Goal: Task Accomplishment & Management: Complete application form

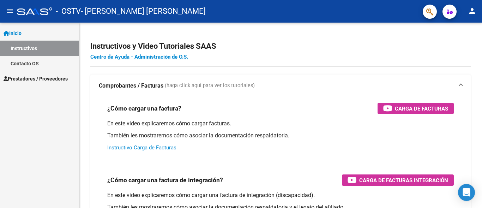
click at [53, 74] on link "Prestadores / Proveedores" at bounding box center [39, 78] width 79 height 15
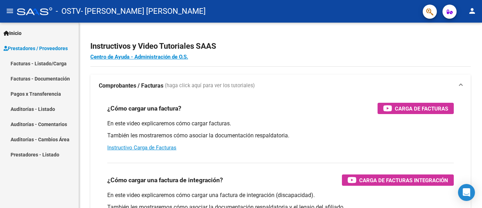
click at [49, 66] on link "Facturas - Listado/Carga" at bounding box center [39, 63] width 79 height 15
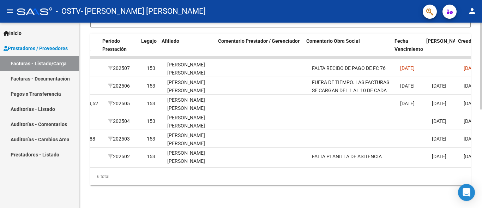
scroll to position [0, 910]
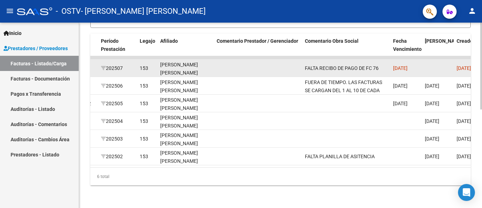
click at [328, 64] on div "FALTA RECIBO DE PAGO DE FC 76" at bounding box center [346, 68] width 83 height 8
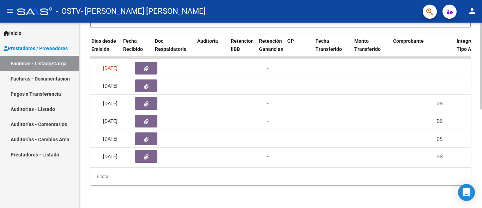
scroll to position [0, 398]
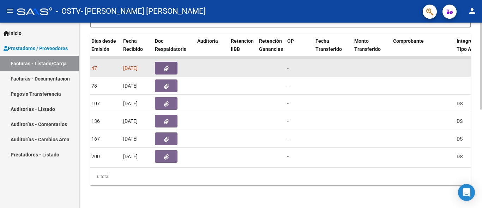
click at [164, 66] on icon "button" at bounding box center [166, 68] width 5 height 5
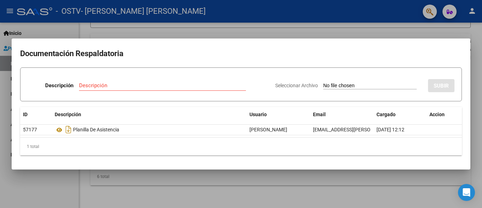
click at [325, 84] on input "Seleccionar Archivo" at bounding box center [370, 86] width 94 height 7
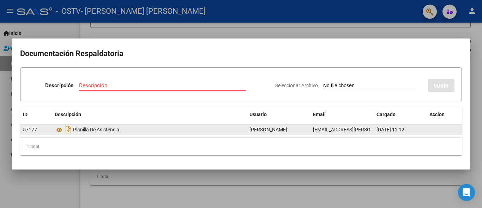
click at [103, 131] on div "Planilla De Asistencia" at bounding box center [149, 129] width 189 height 11
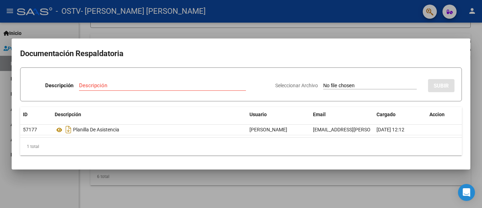
click at [171, 6] on div at bounding box center [241, 104] width 482 height 208
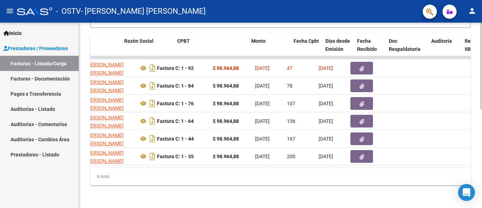
scroll to position [0, 157]
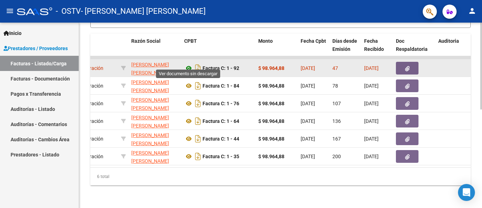
click at [188, 64] on icon at bounding box center [188, 68] width 9 height 8
click at [412, 62] on button "button" at bounding box center [407, 68] width 23 height 13
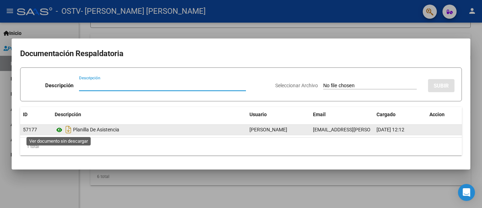
click at [57, 132] on icon at bounding box center [59, 130] width 9 height 8
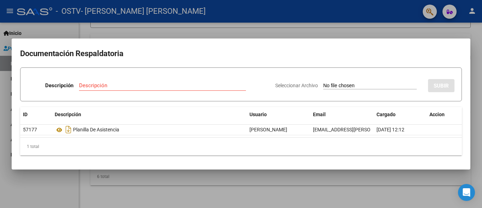
click at [234, 24] on div at bounding box center [241, 104] width 482 height 208
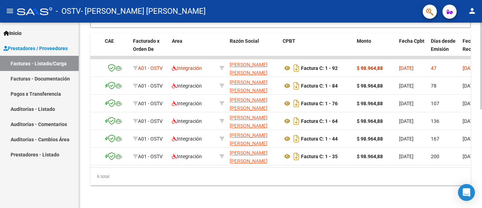
scroll to position [0, 71]
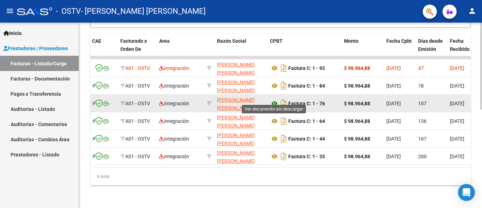
click at [275, 99] on icon at bounding box center [274, 103] width 9 height 8
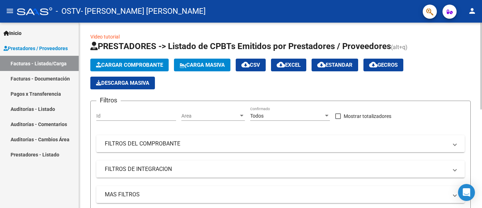
scroll to position [0, 0]
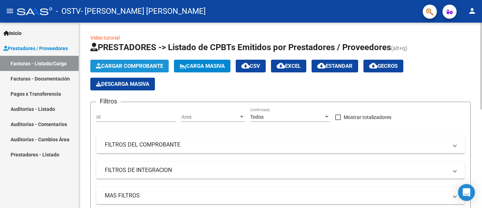
click at [155, 66] on span "Cargar Comprobante" at bounding box center [129, 66] width 67 height 6
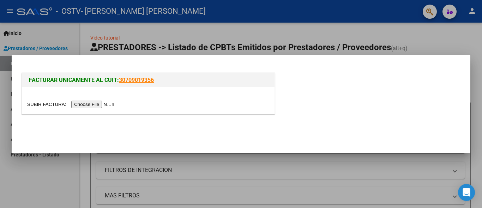
click at [103, 107] on input "file" at bounding box center [71, 104] width 89 height 7
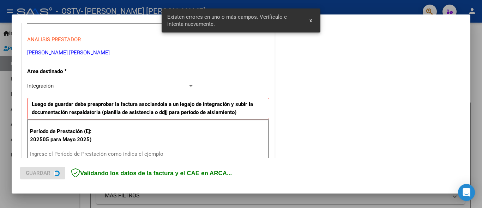
scroll to position [165, 0]
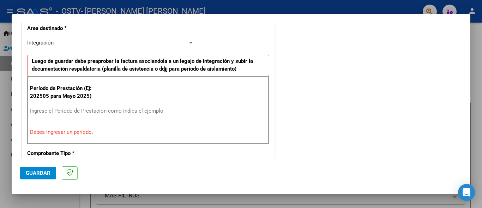
click at [113, 44] on div "Integración" at bounding box center [107, 43] width 161 height 6
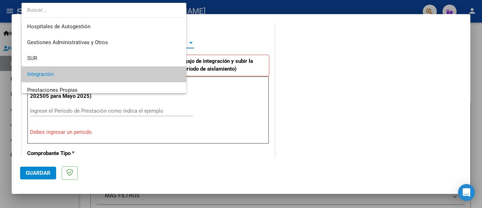
scroll to position [32, 0]
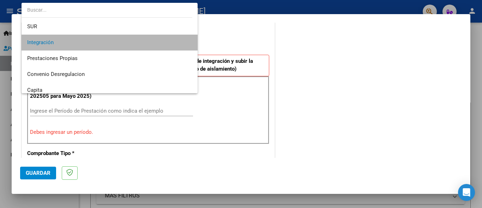
click at [113, 44] on span "Integración" at bounding box center [109, 43] width 165 height 16
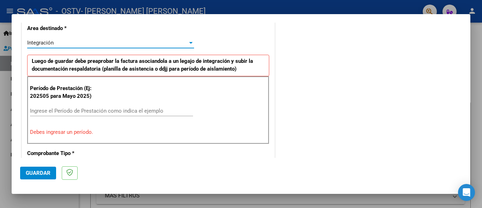
click at [95, 109] on input "Ingrese el Período de Prestación como indica el ejemplo" at bounding box center [111, 111] width 163 height 6
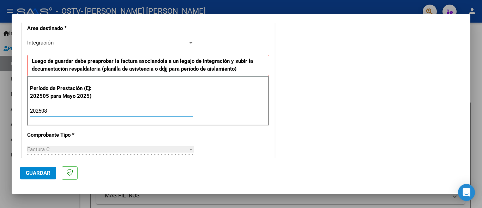
type input "202508"
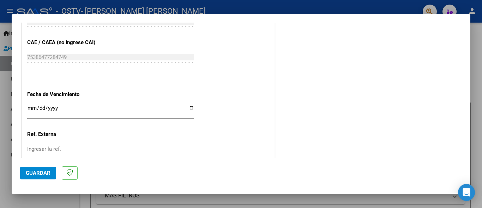
scroll to position [452, 0]
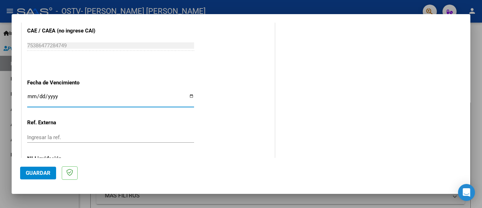
click at [191, 96] on input "Ingresar la fecha" at bounding box center [110, 99] width 167 height 11
type input "[DATE]"
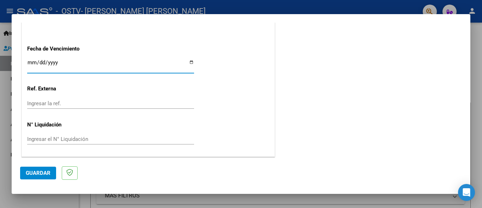
scroll to position [486, 0]
click at [62, 140] on input "Ingresar el N° Liquidación" at bounding box center [110, 139] width 167 height 6
click at [43, 171] on span "Guardar" at bounding box center [38, 173] width 25 height 6
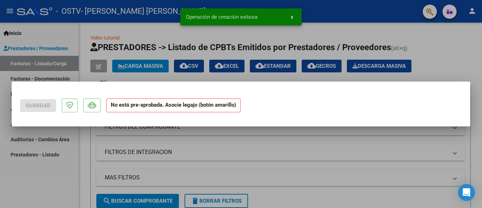
scroll to position [0, 0]
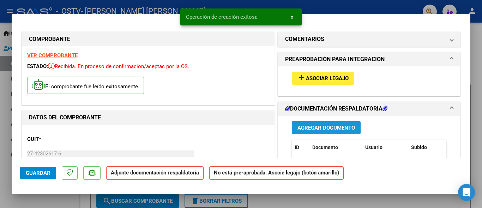
click at [302, 128] on span "Agregar Documento" at bounding box center [327, 128] width 58 height 6
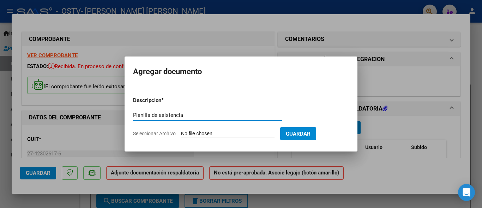
type input "Planilla de asistencia"
click at [256, 133] on input "Seleccionar Archivo" at bounding box center [228, 134] width 94 height 7
type input "C:\fakepath\PLANILLA FONOAUDIOLOGIA (7).pdf"
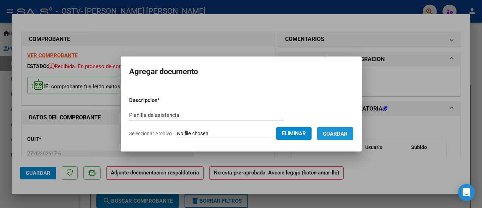
click at [341, 130] on button "Guardar" at bounding box center [335, 133] width 36 height 13
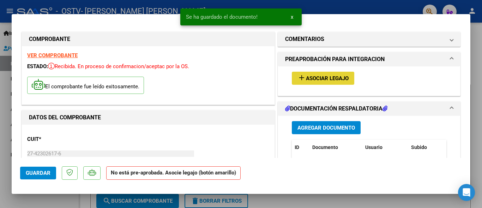
click at [334, 78] on span "Asociar Legajo" at bounding box center [327, 78] width 43 height 6
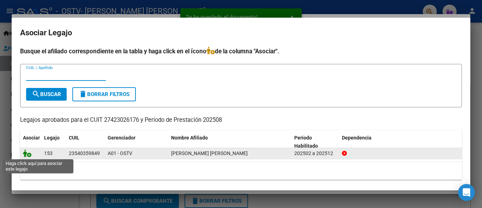
click at [29, 154] on icon at bounding box center [27, 153] width 8 height 8
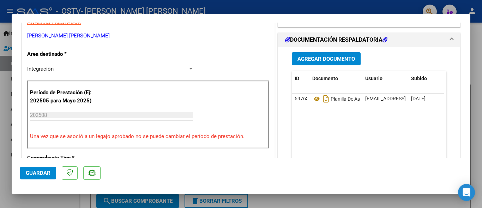
scroll to position [169, 0]
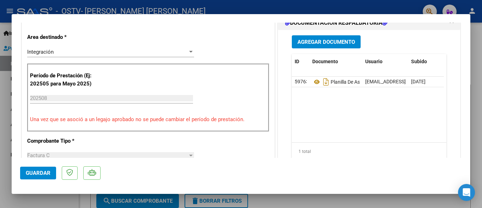
click at [37, 174] on span "Guardar" at bounding box center [38, 173] width 25 height 6
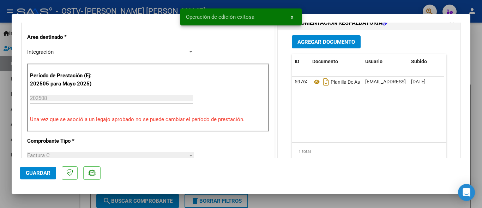
click at [396, 6] on div at bounding box center [241, 104] width 482 height 208
type input "$ 0,00"
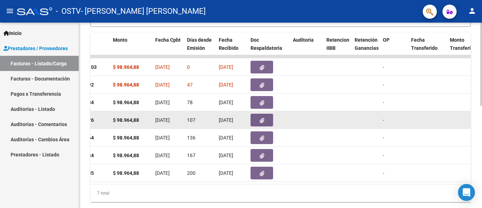
scroll to position [204, 0]
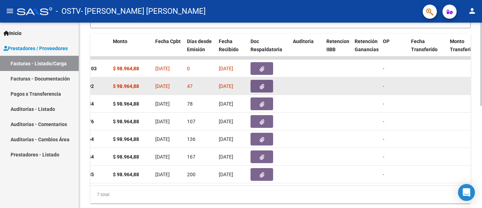
click at [190, 87] on span "47" at bounding box center [190, 86] width 6 height 6
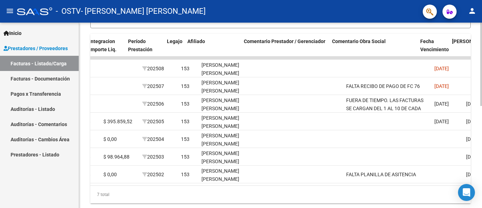
scroll to position [0, 882]
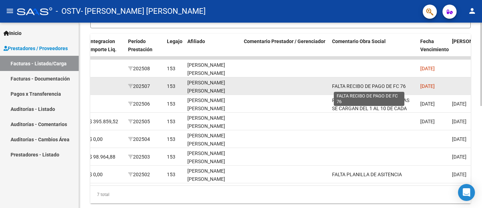
click at [377, 86] on span "FALTA RECIBO DE PAGO DE FC 76" at bounding box center [369, 86] width 74 height 6
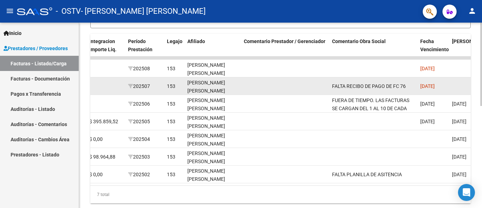
click at [377, 86] on span "FALTA RECIBO DE PAGO DE FC 76" at bounding box center [369, 86] width 74 height 6
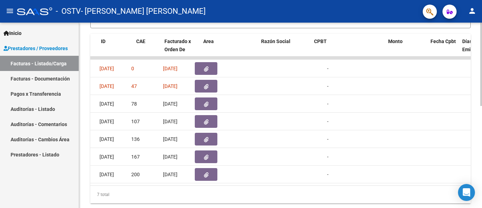
scroll to position [0, 27]
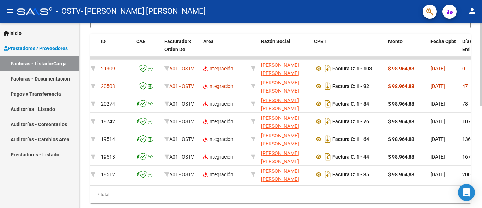
drag, startPoint x: 136, startPoint y: 185, endPoint x: 129, endPoint y: 185, distance: 6.7
click at [129, 185] on datatable-body "21309 A01 - OSTV Integración [PERSON_NAME] [PERSON_NAME] 27423026176 Factura C:…" at bounding box center [280, 120] width 381 height 129
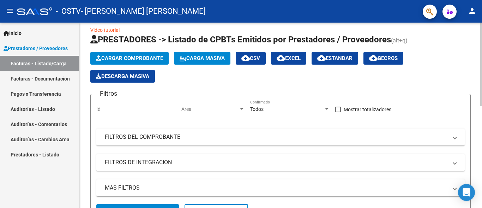
scroll to position [0, 0]
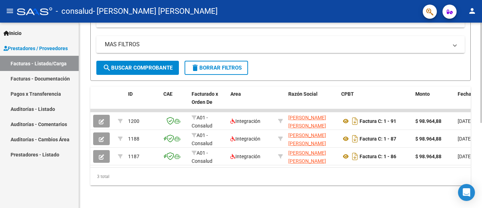
click at [141, 162] on datatable-body "1200 A01 - Consalud Integración SVIDERSKI MAYRA AILIN 27423026176 Factura C: 1 …" at bounding box center [280, 138] width 381 height 58
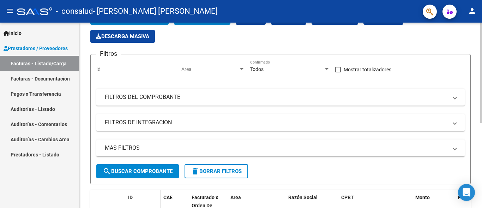
scroll to position [18, 0]
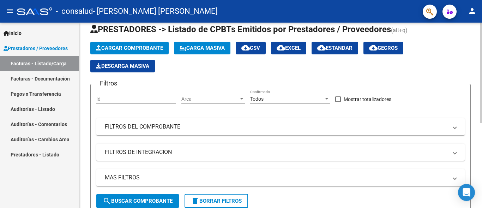
click at [123, 43] on button "Cargar Comprobante" at bounding box center [129, 48] width 78 height 13
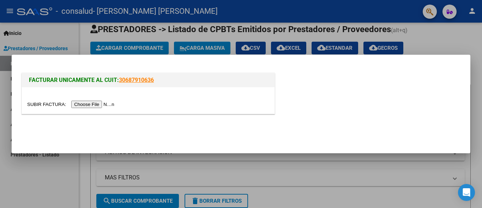
click at [96, 107] on input "file" at bounding box center [71, 104] width 89 height 7
click at [94, 106] on input "file" at bounding box center [71, 104] width 89 height 7
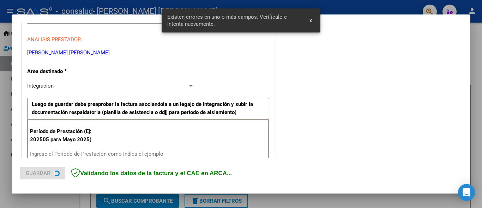
scroll to position [165, 0]
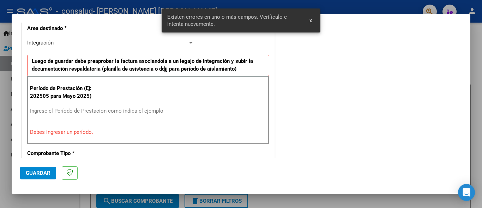
click at [142, 111] on input "Ingrese el Período de Prestación como indica el ejemplo" at bounding box center [111, 111] width 163 height 6
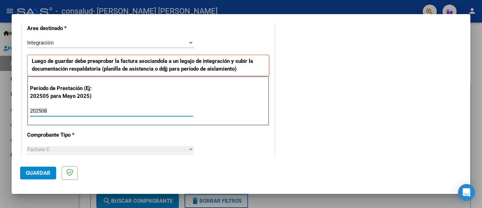
type input "202508"
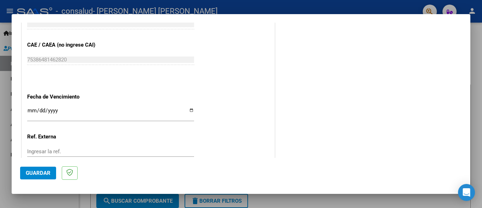
scroll to position [440, 0]
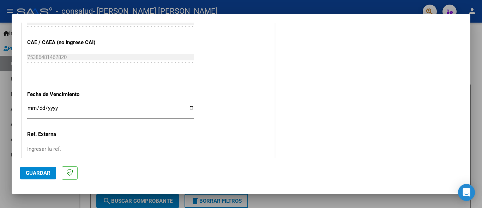
click at [189, 107] on input "Ingresar la fecha" at bounding box center [110, 110] width 167 height 11
type input "[DATE]"
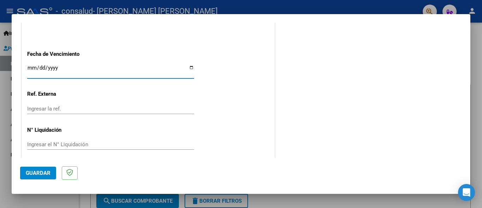
scroll to position [486, 0]
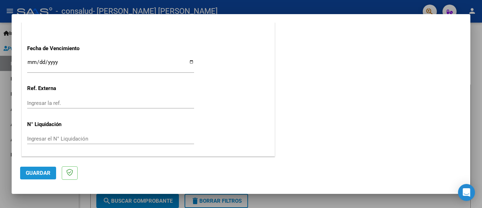
click at [40, 172] on span "Guardar" at bounding box center [38, 173] width 25 height 6
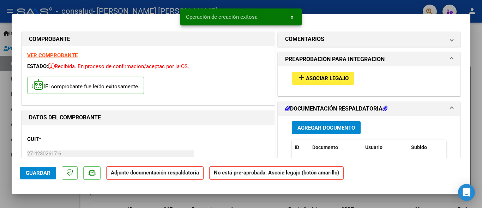
click at [312, 71] on div "add Asociar Legajo" at bounding box center [369, 78] width 165 height 24
click at [311, 77] on span "Asociar Legajo" at bounding box center [327, 78] width 43 height 6
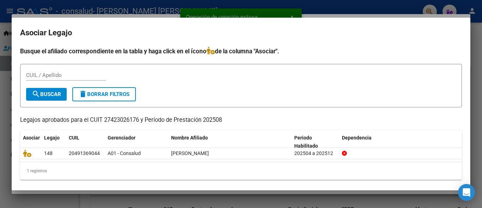
click at [339, 8] on div at bounding box center [241, 104] width 482 height 208
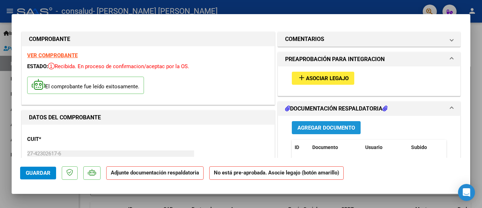
click at [320, 127] on span "Agregar Documento" at bounding box center [327, 128] width 58 height 6
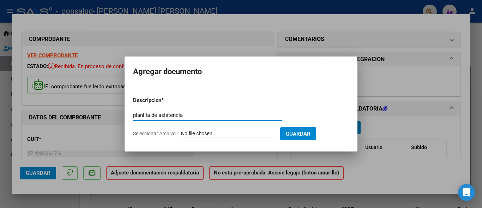
type input "planilla de asistencia"
click at [302, 134] on span "Guardar" at bounding box center [298, 134] width 25 height 6
click at [272, 133] on input "Seleccionar Archivo" at bounding box center [228, 134] width 94 height 7
type input "C:\fakepath\FONOAUDIOLOGIA.pdf"
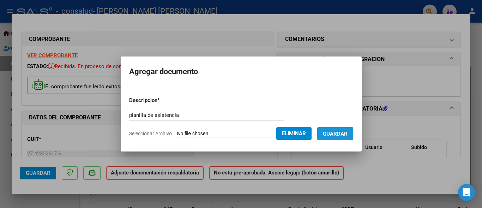
click at [348, 133] on span "Guardar" at bounding box center [335, 134] width 25 height 6
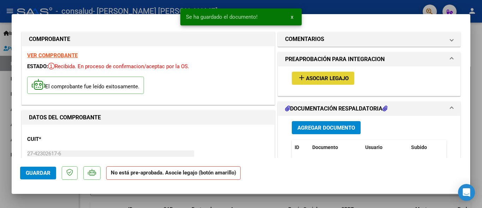
click at [336, 78] on span "Asociar Legajo" at bounding box center [327, 78] width 43 height 6
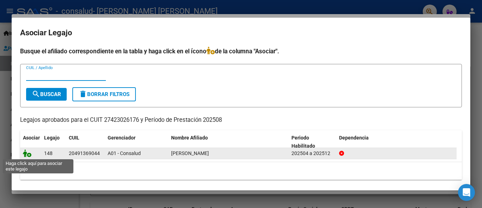
click at [27, 154] on icon at bounding box center [27, 153] width 8 height 8
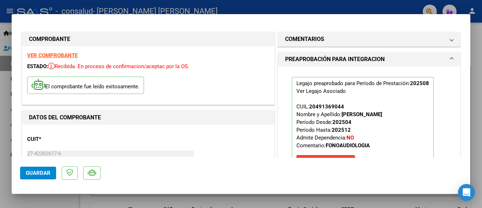
click at [44, 172] on span "Guardar" at bounding box center [38, 173] width 25 height 6
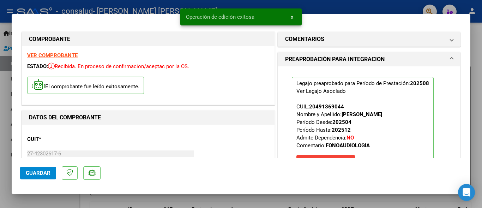
click at [361, 2] on div at bounding box center [241, 104] width 482 height 208
type input "$ 0,00"
